Goal: Task Accomplishment & Management: Use online tool/utility

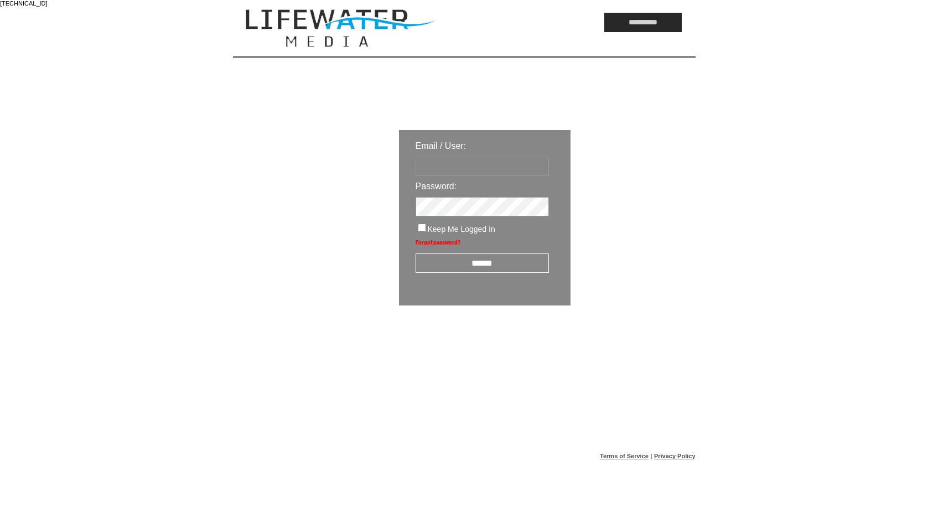
click at [486, 168] on input "text" at bounding box center [482, 166] width 133 height 19
type input "*********"
click at [507, 265] on input "******" at bounding box center [482, 263] width 133 height 19
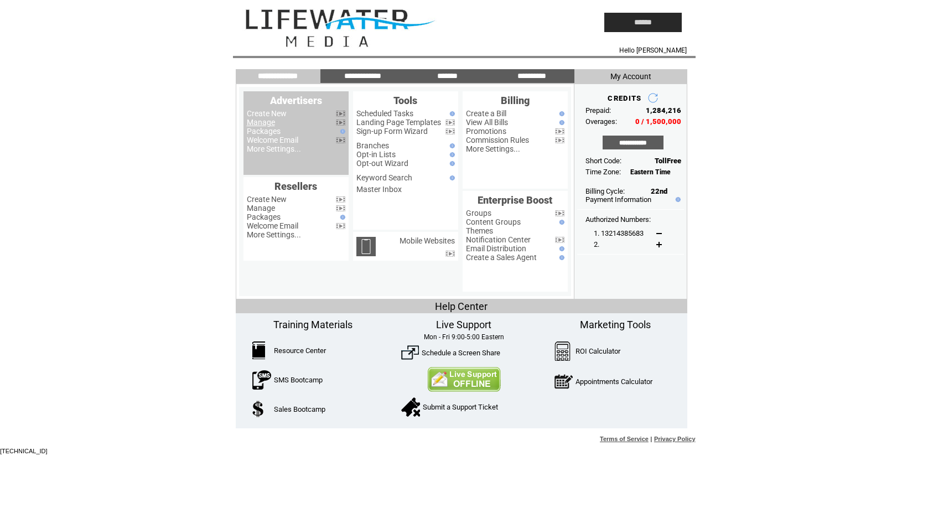
click at [250, 122] on link "Manage" at bounding box center [261, 122] width 28 height 9
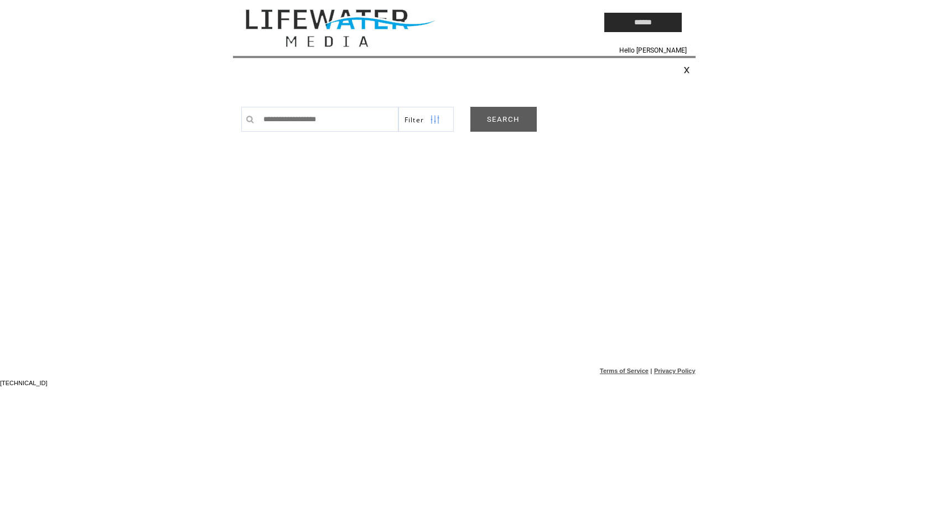
click at [511, 125] on link "SEARCH" at bounding box center [504, 119] width 66 height 25
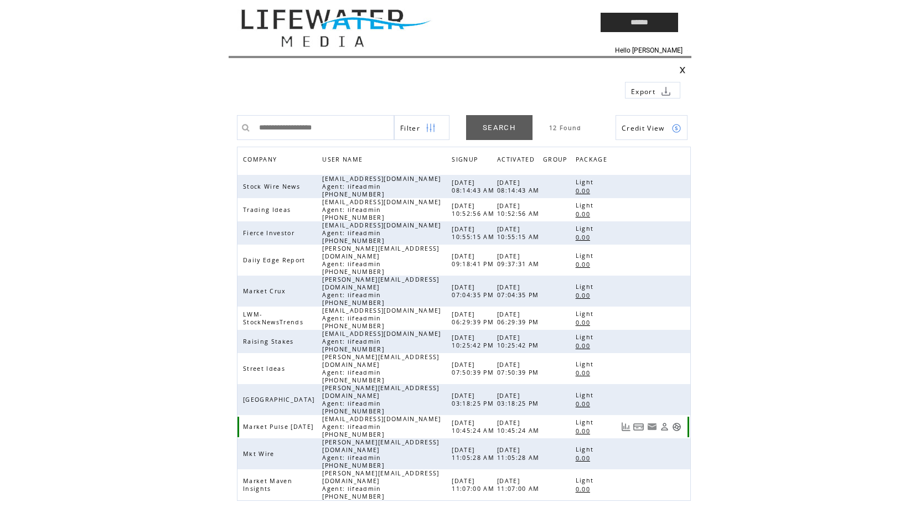
click at [676, 422] on link at bounding box center [676, 426] width 9 height 9
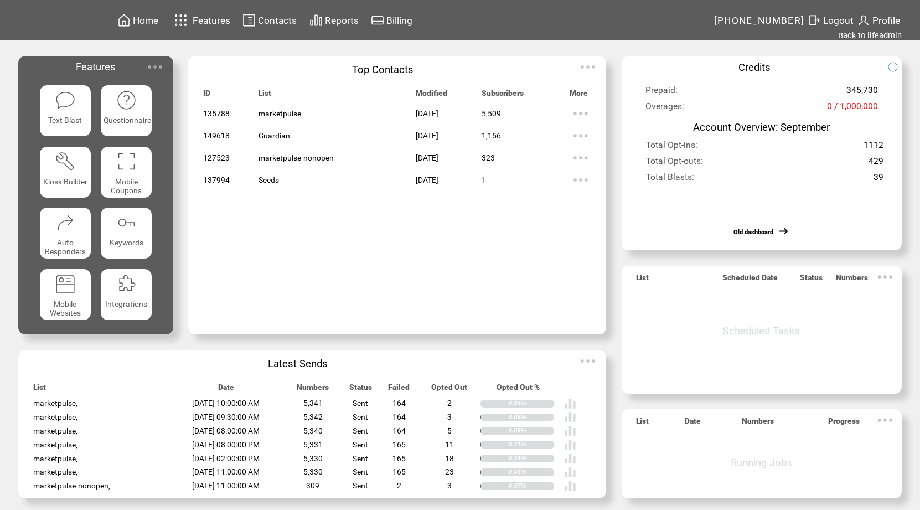
click at [270, 20] on span "Contacts" at bounding box center [277, 20] width 39 height 11
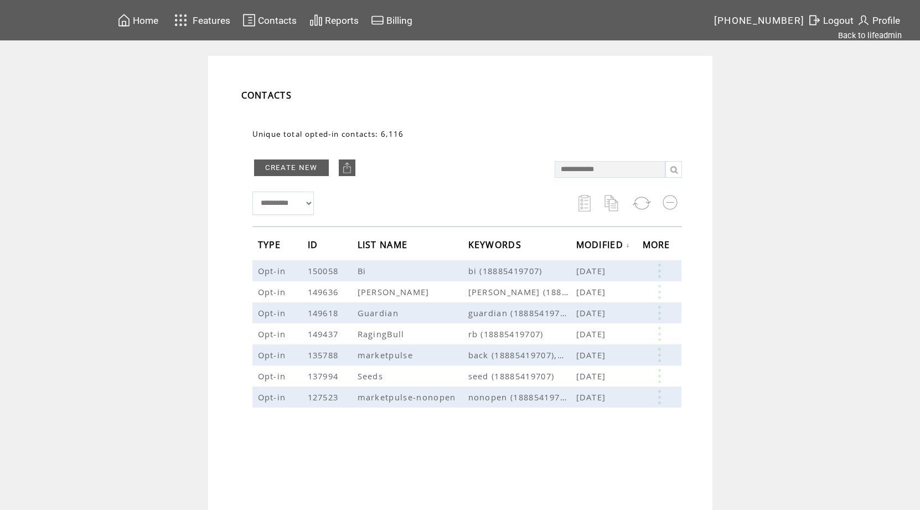
click at [219, 21] on span "Features" at bounding box center [212, 20] width 38 height 11
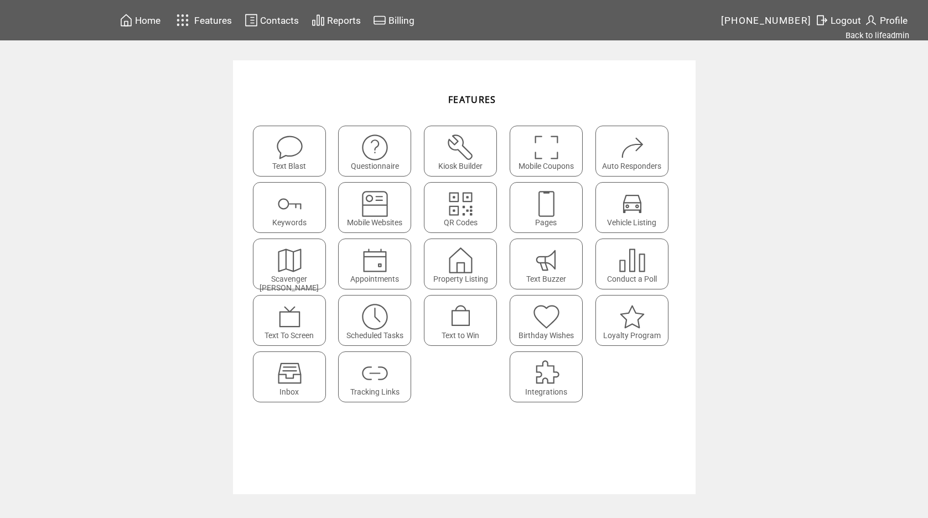
click at [373, 375] on img at bounding box center [374, 373] width 29 height 29
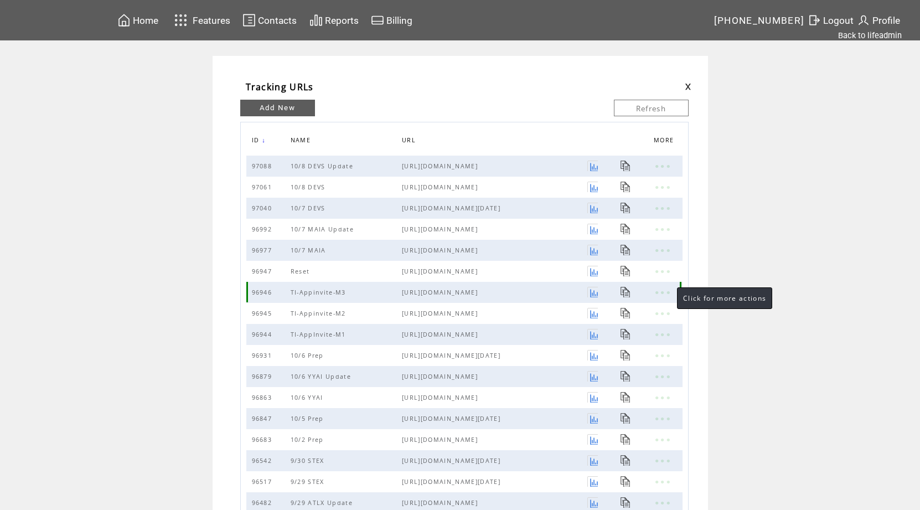
click at [666, 293] on link at bounding box center [662, 292] width 17 height 14
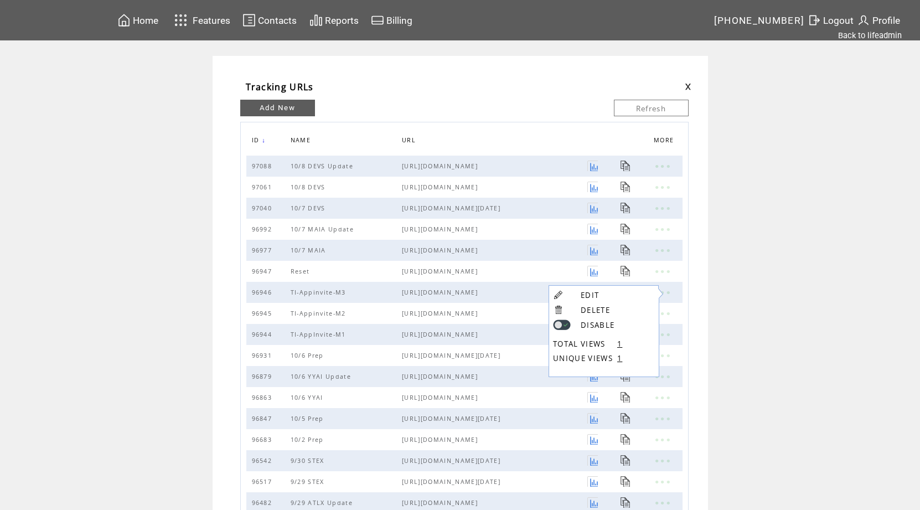
click at [741, 342] on td "Tracking URLs EDIT DELETE DISABLE TOTAL VIEWS 1 UNIQUE VIEWS 1 Add New Refresh …" at bounding box center [460, 349] width 920 height 586
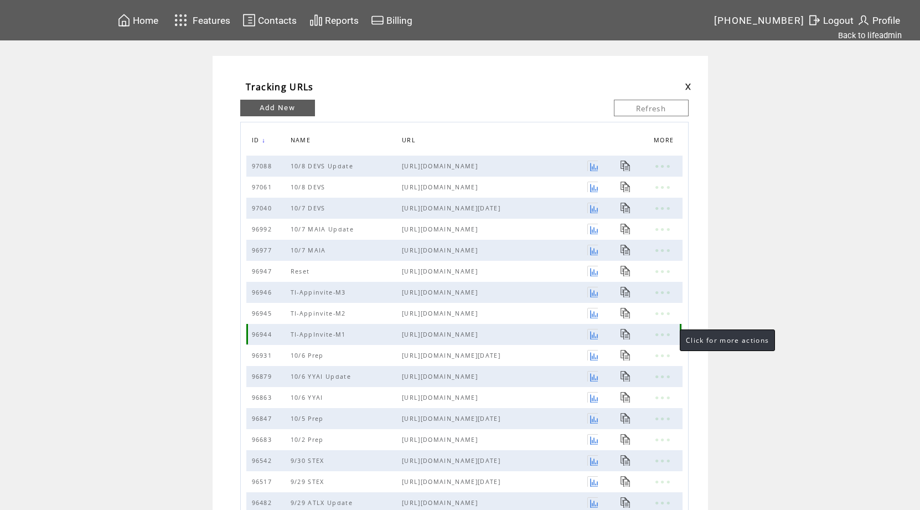
click at [669, 335] on link at bounding box center [662, 334] width 17 height 14
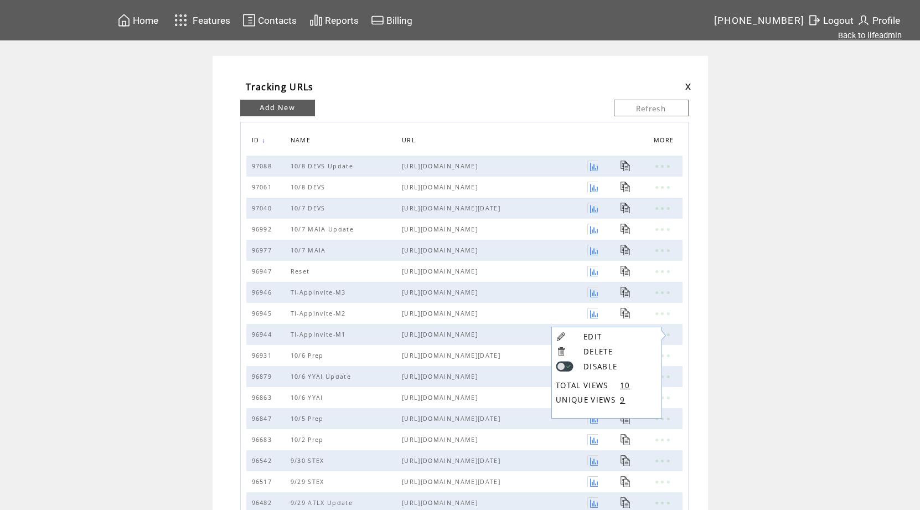
click at [896, 35] on link "Back to lifeadmin" at bounding box center [870, 35] width 64 height 10
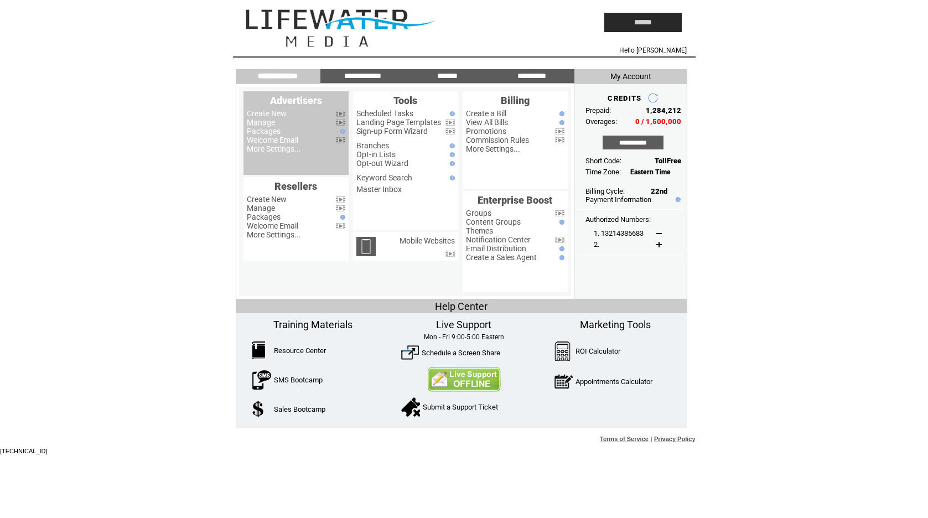
click at [256, 122] on link "Manage" at bounding box center [261, 122] width 28 height 9
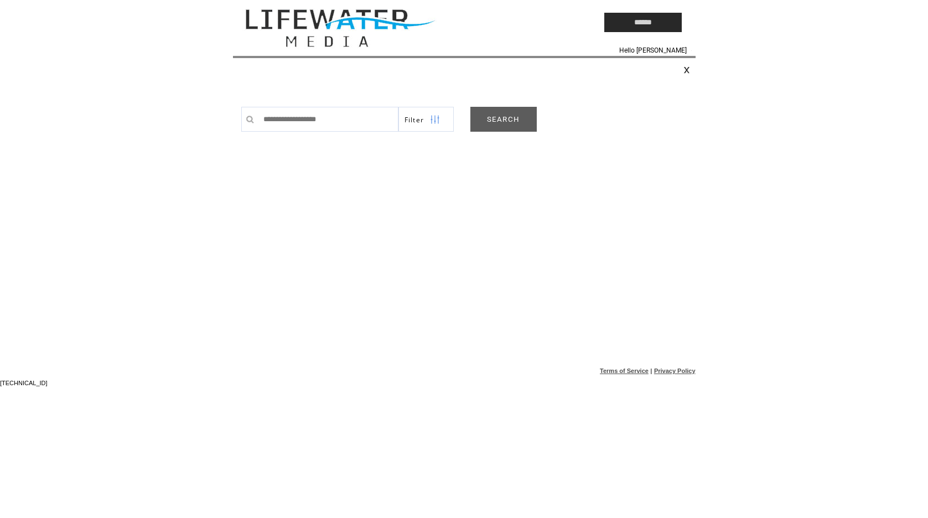
click at [498, 122] on link "SEARCH" at bounding box center [504, 119] width 66 height 25
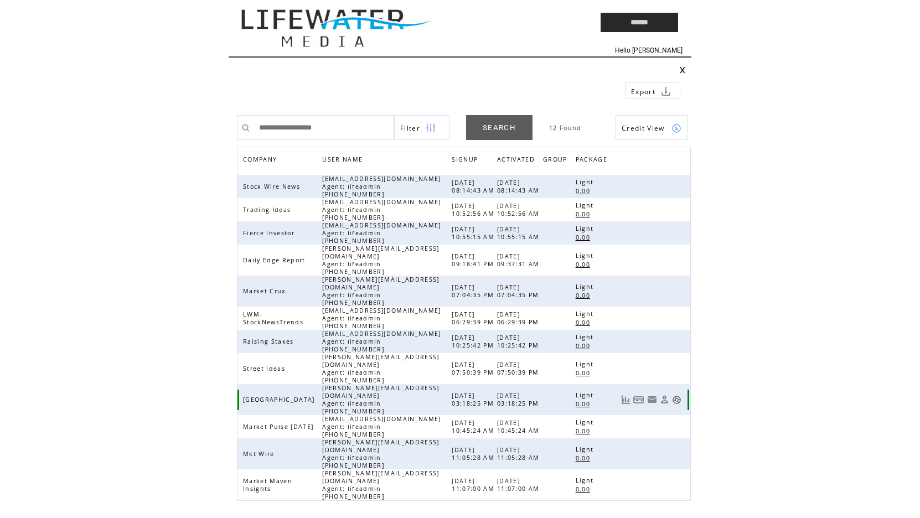
click at [680, 395] on link at bounding box center [676, 399] width 9 height 9
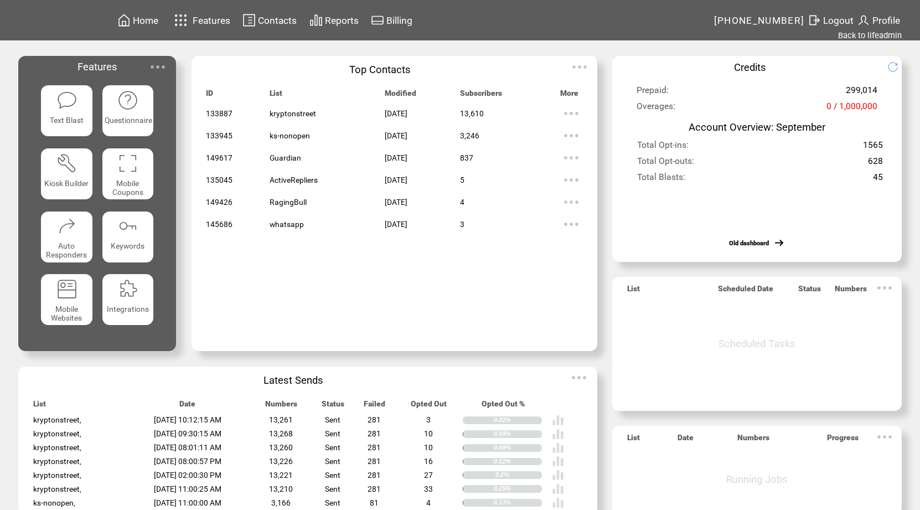
click at [285, 18] on span "Contacts" at bounding box center [277, 20] width 39 height 11
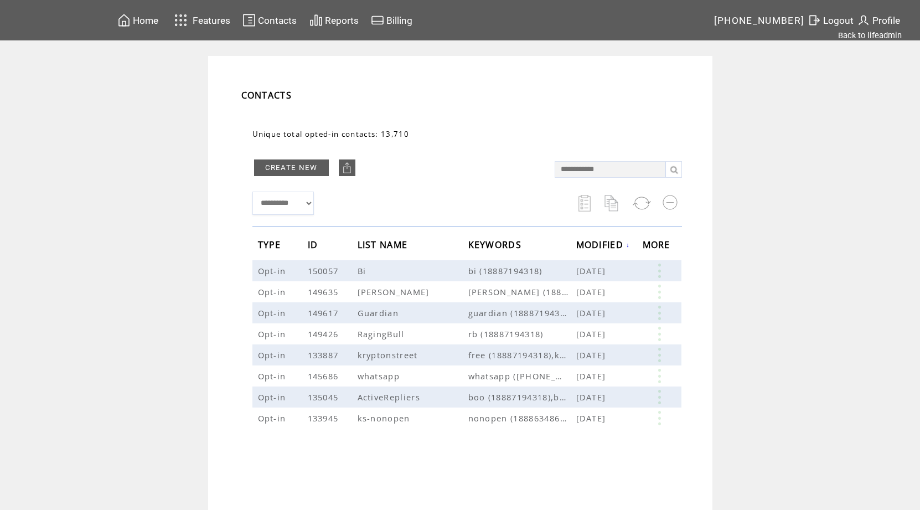
click at [214, 19] on span "Features" at bounding box center [212, 20] width 38 height 11
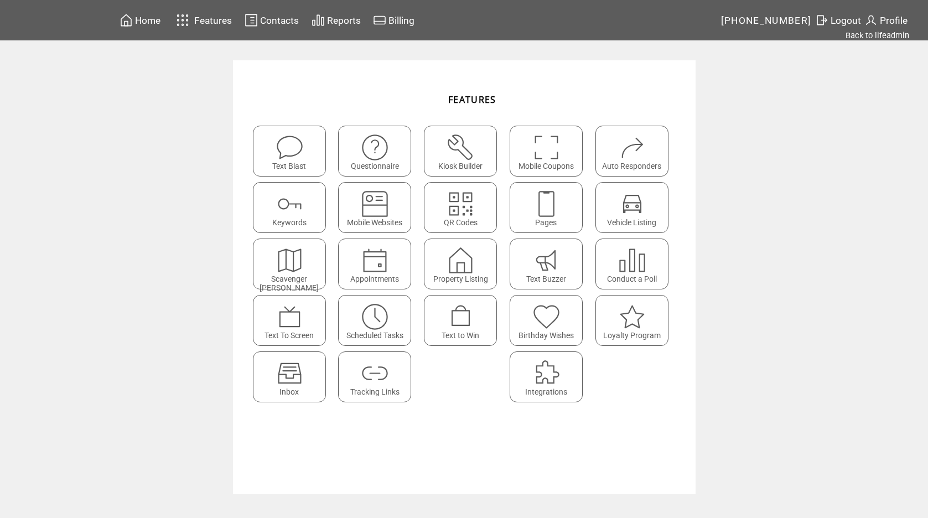
click at [369, 367] on img at bounding box center [374, 373] width 29 height 29
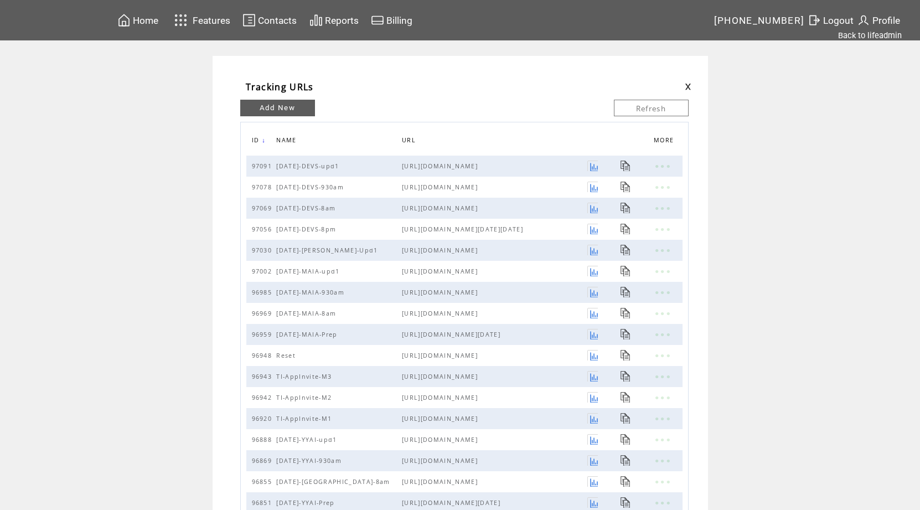
click at [768, 361] on td "Tracking URLs EDIT DELETE DISABLE TOTAL VIEWS 10 UNIQUE VIEWS 9 Add New Refresh…" at bounding box center [460, 349] width 920 height 586
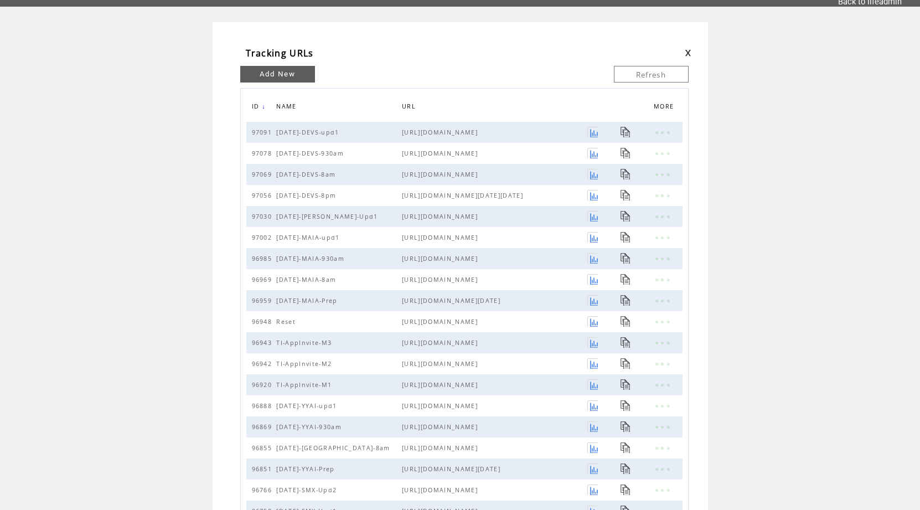
scroll to position [36, 0]
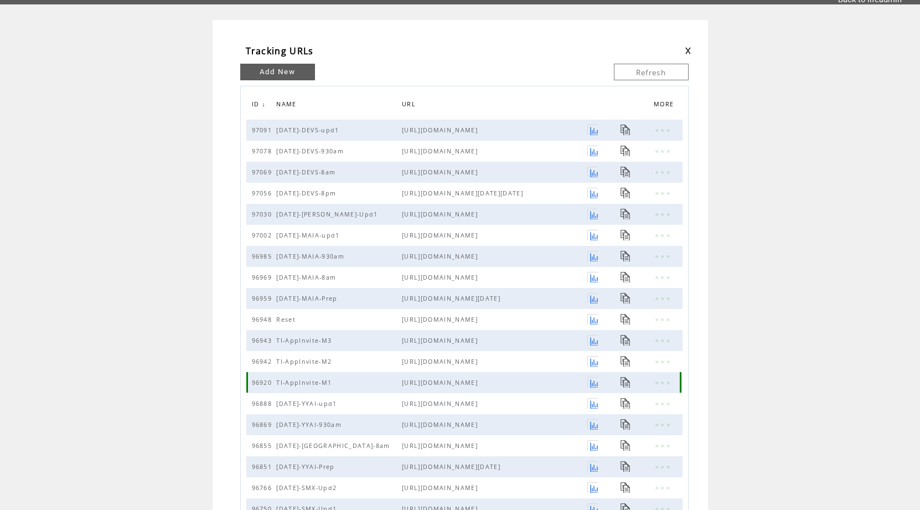
click at [666, 386] on link at bounding box center [662, 382] width 17 height 14
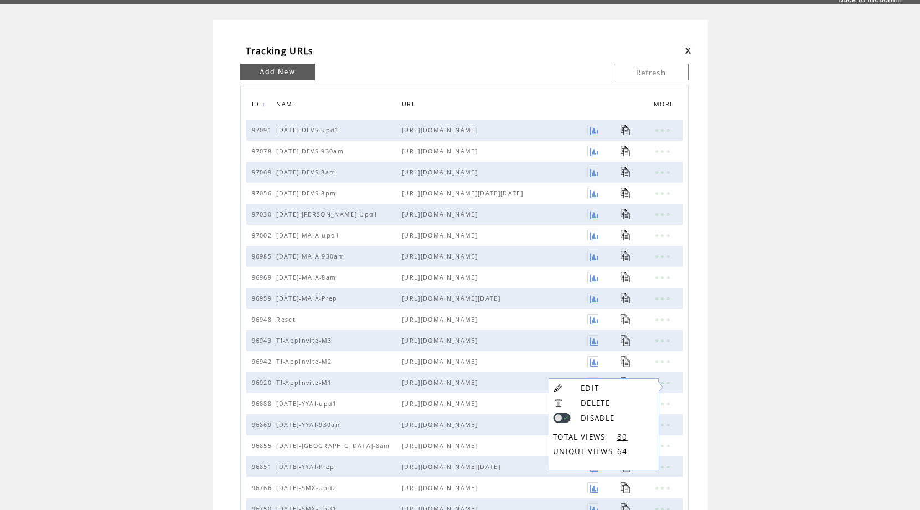
click at [755, 73] on td "Tracking URLs EDIT DELETE DISABLE TOTAL VIEWS 80 UNIQUE VIEWS 64 Add New Refres…" at bounding box center [460, 313] width 920 height 586
